Goal: Task Accomplishment & Management: Use online tool/utility

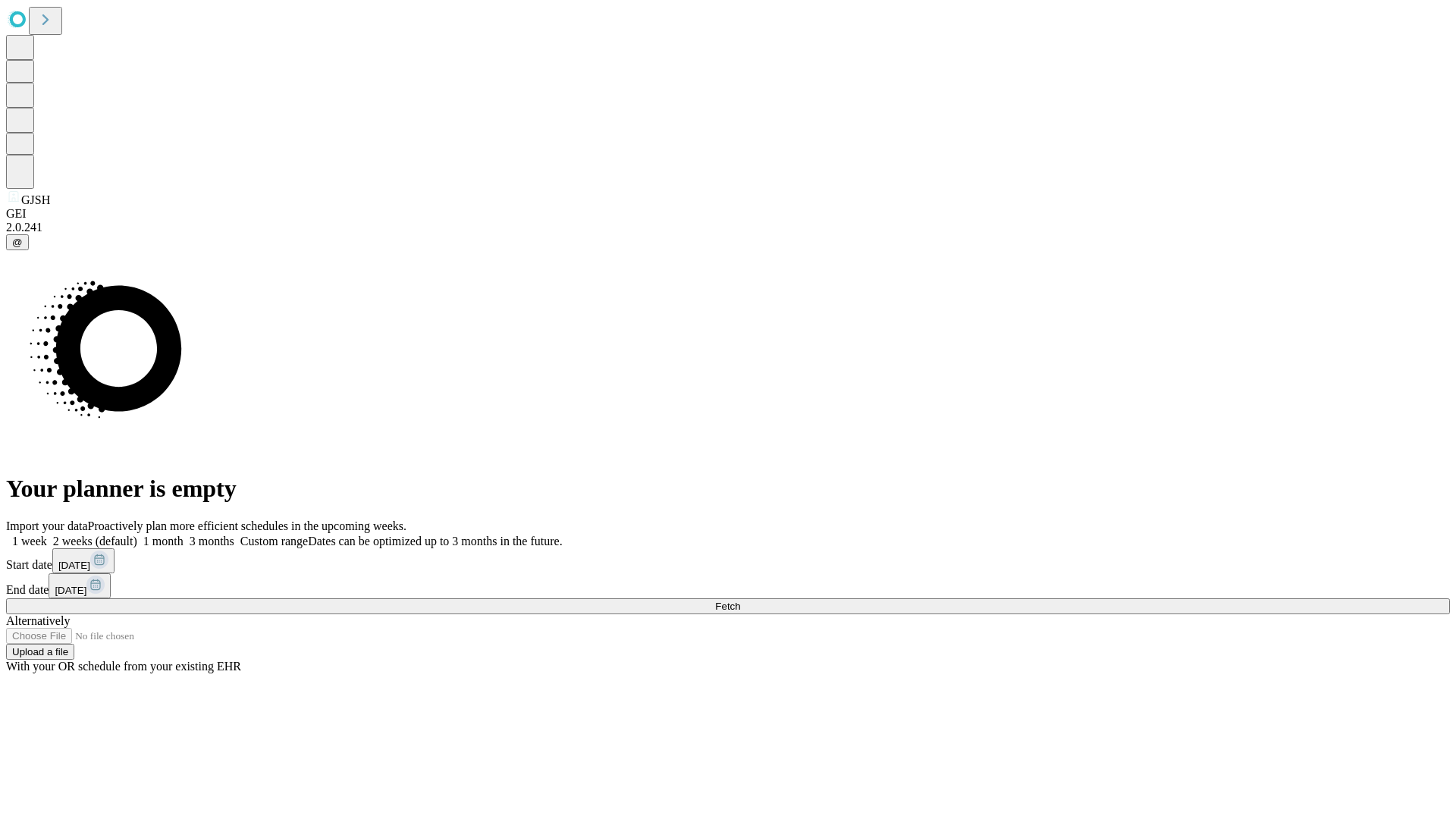
click at [740, 601] on span "Fetch" at bounding box center [727, 606] width 25 height 12
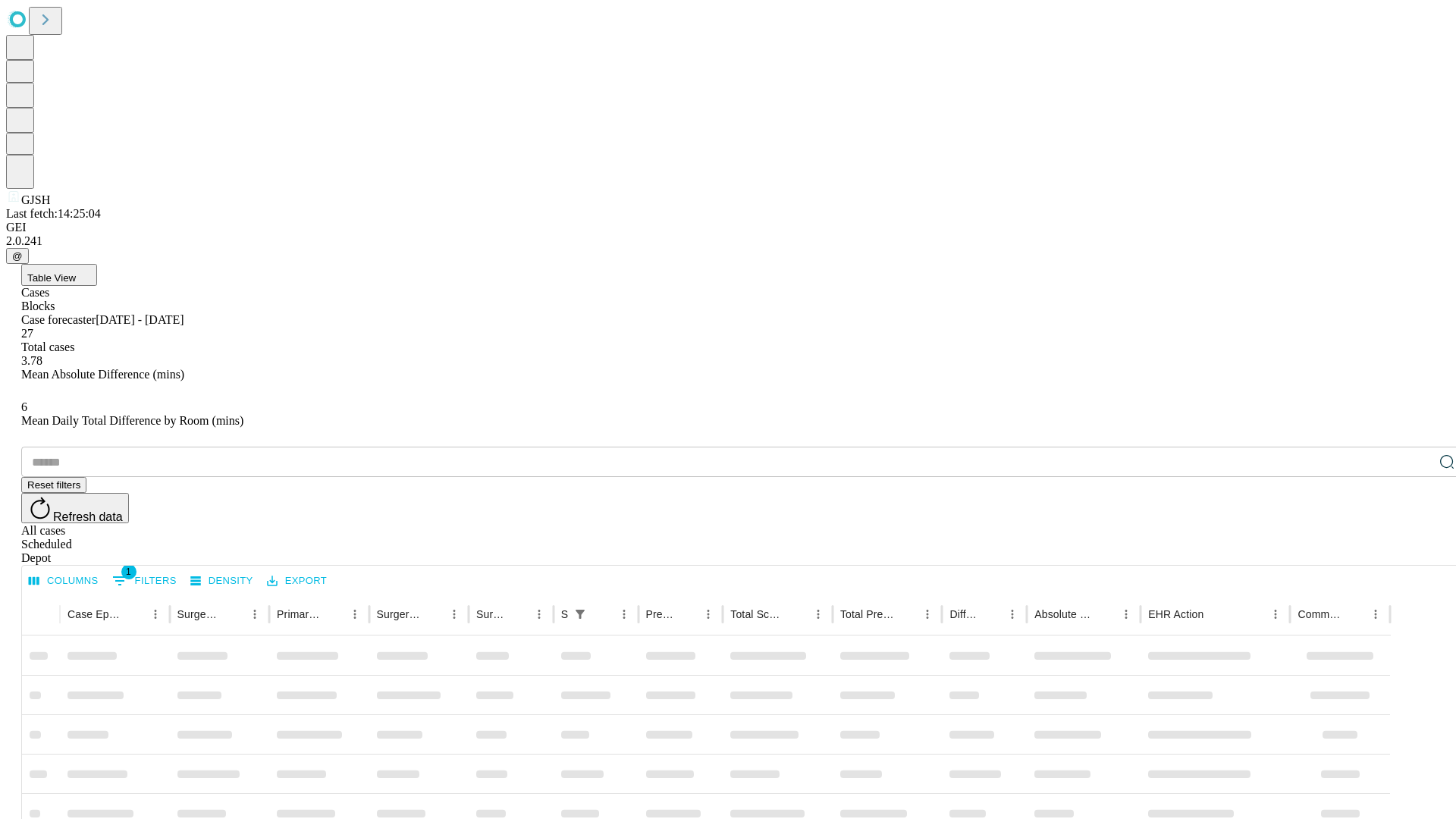
click at [1417, 552] on div "Depot" at bounding box center [743, 558] width 1444 height 13
